Goal: Task Accomplishment & Management: Complete application form

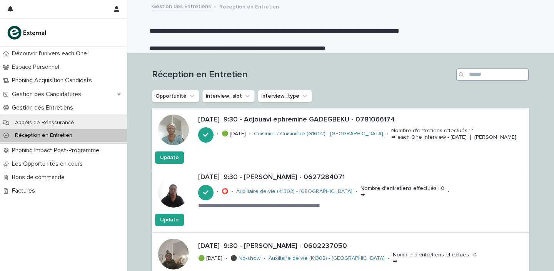
click at [483, 77] on input "Search" at bounding box center [492, 74] width 73 height 12
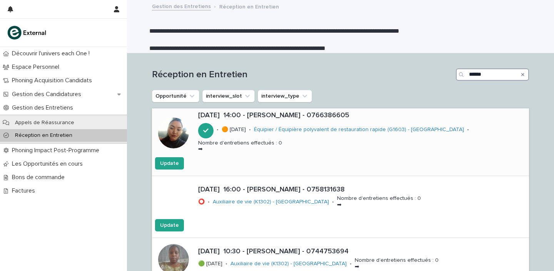
type input "******"
click at [279, 116] on p "[DATE] 14:00 - [PERSON_NAME] - 0766386605" at bounding box center [362, 115] width 328 height 8
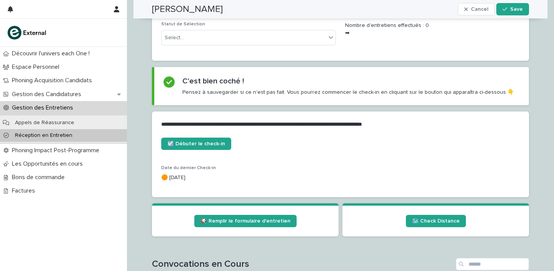
scroll to position [284, 0]
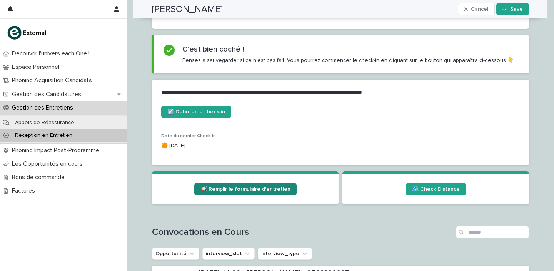
click at [233, 186] on span "📢 Remplir le formulaire d'entretien" at bounding box center [245, 188] width 90 height 5
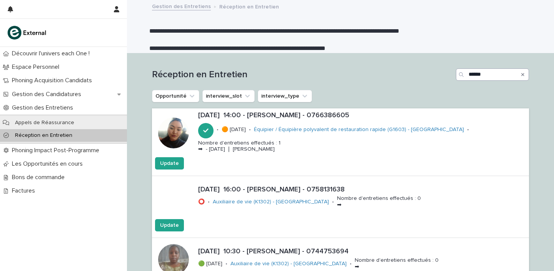
click at [521, 74] on icon "Search" at bounding box center [522, 74] width 3 height 3
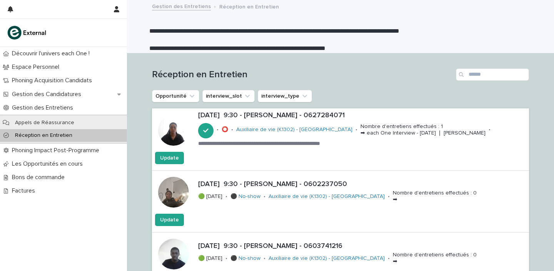
click at [373, 89] on div "Réception en Entretien" at bounding box center [340, 71] width 377 height 37
click at [484, 76] on input "Search" at bounding box center [492, 74] width 73 height 12
click at [479, 73] on input "Search" at bounding box center [492, 74] width 73 height 12
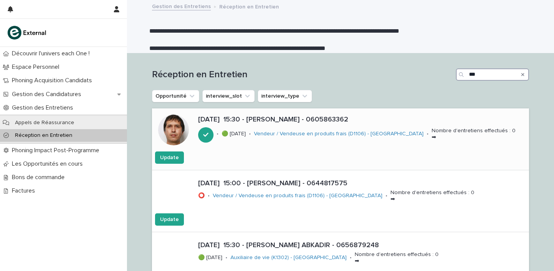
type input "***"
click at [305, 118] on p "18/8/2025 15:30 - Rahmatullah AMIRI - 0605863362" at bounding box center [362, 120] width 328 height 8
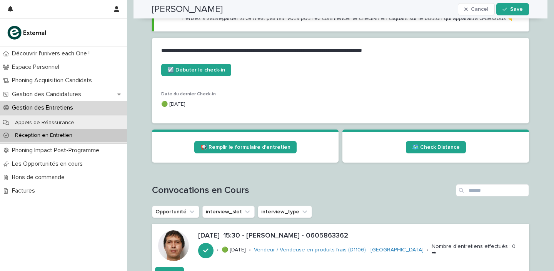
scroll to position [343, 0]
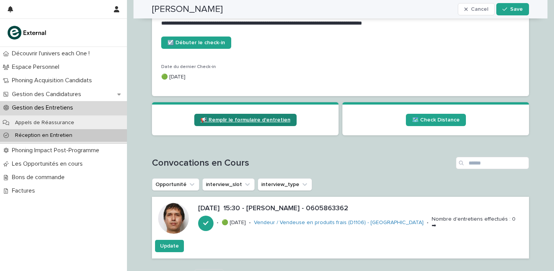
click at [258, 120] on span "📢 Remplir le formulaire d'entretien" at bounding box center [245, 119] width 90 height 5
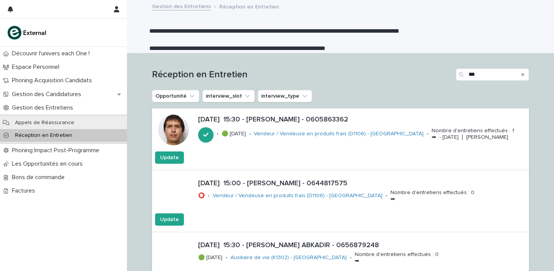
click at [522, 73] on div "Search" at bounding box center [522, 74] width 12 height 12
click at [521, 74] on icon "Search" at bounding box center [522, 74] width 3 height 5
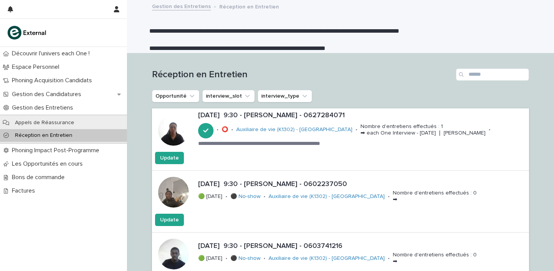
click at [460, 32] on p "**********" at bounding box center [337, 31] width 377 height 9
click at [494, 77] on input "Search" at bounding box center [492, 74] width 73 height 12
type input "*"
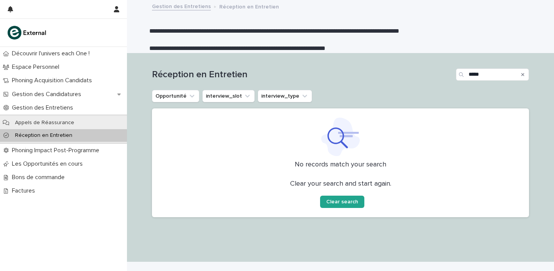
click at [465, 74] on div "Search" at bounding box center [462, 74] width 12 height 12
click at [466, 75] on input "*****" at bounding box center [492, 74] width 73 height 12
click at [493, 77] on input "*****" at bounding box center [492, 74] width 73 height 12
type input "*"
click at [501, 75] on input "******" at bounding box center [492, 74] width 73 height 12
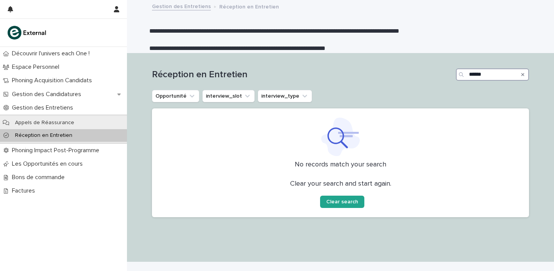
type input "******"
click at [521, 73] on icon "Search" at bounding box center [522, 74] width 3 height 3
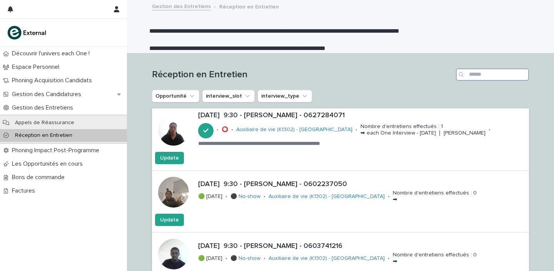
click at [489, 75] on input "Search" at bounding box center [492, 74] width 73 height 12
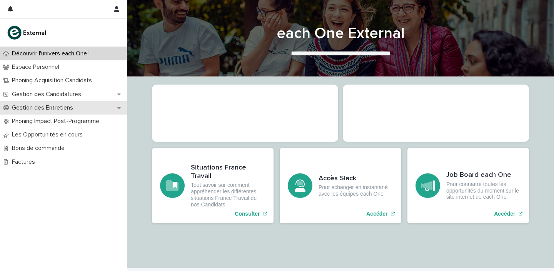
click at [72, 108] on p "Gestion des Entretiens" at bounding box center [44, 107] width 70 height 7
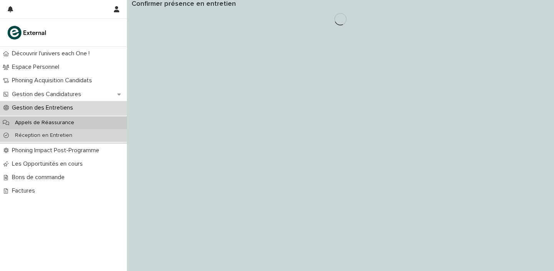
click at [46, 138] on p "Réception en Entretien" at bounding box center [44, 135] width 70 height 7
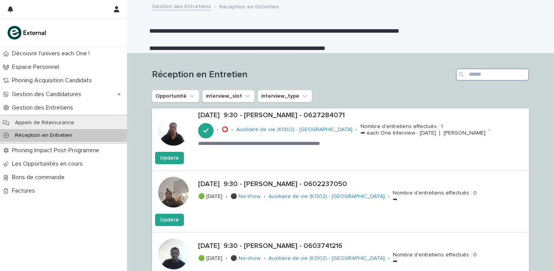
click at [484, 76] on input "Search" at bounding box center [492, 74] width 73 height 12
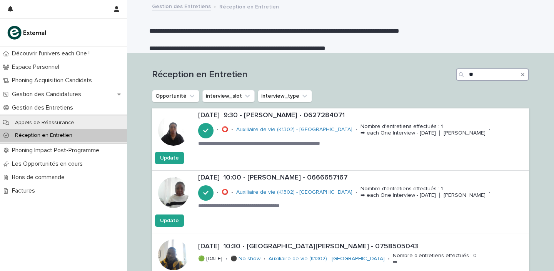
type input "*"
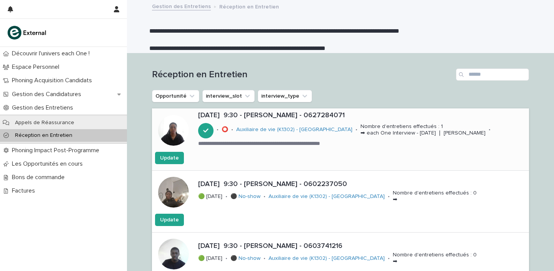
click at [273, 114] on p "[DATE] 9:30 - [PERSON_NAME] - 0627284071" at bounding box center [362, 115] width 328 height 8
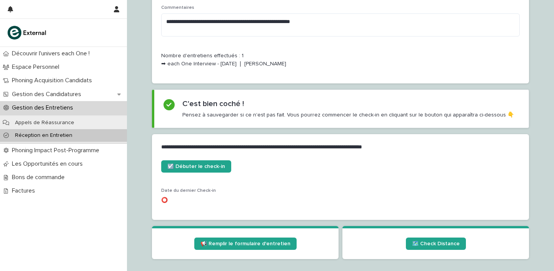
scroll to position [324, 0]
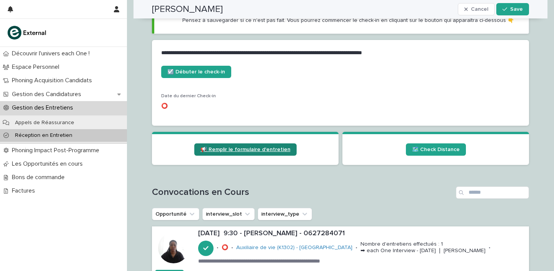
click at [253, 154] on link "📢 Remplir le formulaire d'entretien" at bounding box center [245, 149] width 102 height 12
click at [258, 152] on span "📢 Remplir le formulaire d'entretien" at bounding box center [245, 149] width 90 height 5
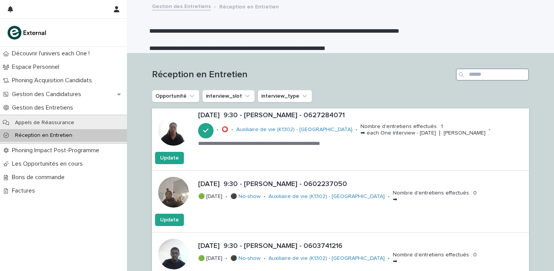
click at [494, 71] on input "Search" at bounding box center [492, 74] width 73 height 12
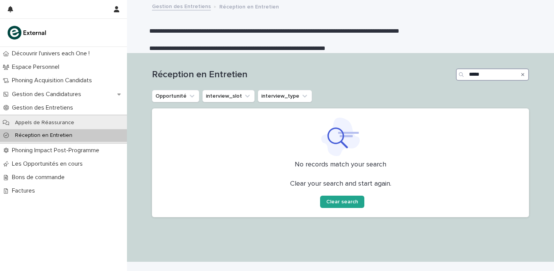
type input "*****"
click at [521, 75] on icon "Search" at bounding box center [522, 74] width 3 height 5
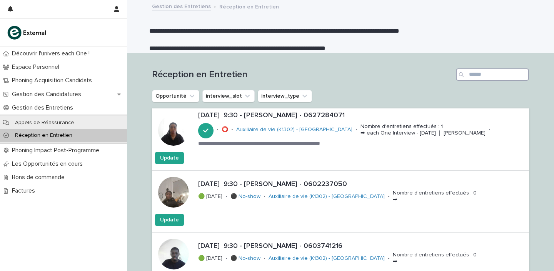
click at [485, 74] on input "Search" at bounding box center [492, 74] width 73 height 12
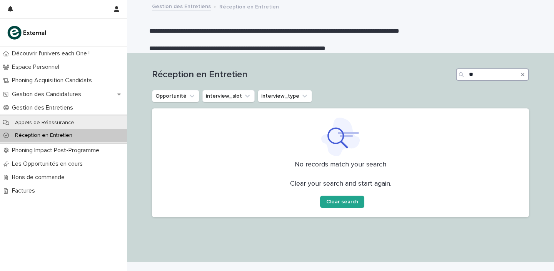
type input "*"
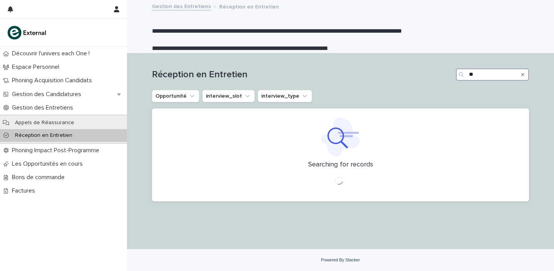
type input "*"
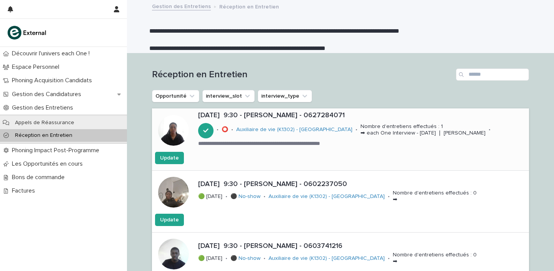
click at [254, 117] on p "[DATE] 9:30 - [PERSON_NAME] - 0627284071" at bounding box center [362, 115] width 328 height 8
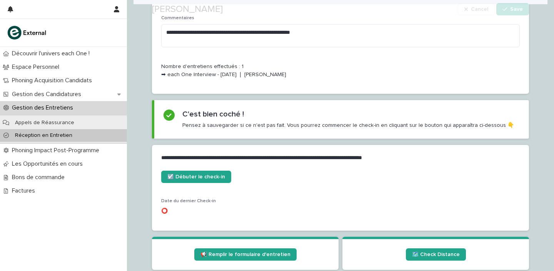
scroll to position [435, 0]
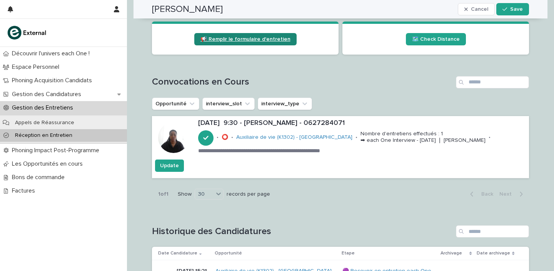
click at [264, 42] on span "📢 Remplir le formulaire d'entretien" at bounding box center [245, 39] width 90 height 5
